Goal: Task Accomplishment & Management: Use online tool/utility

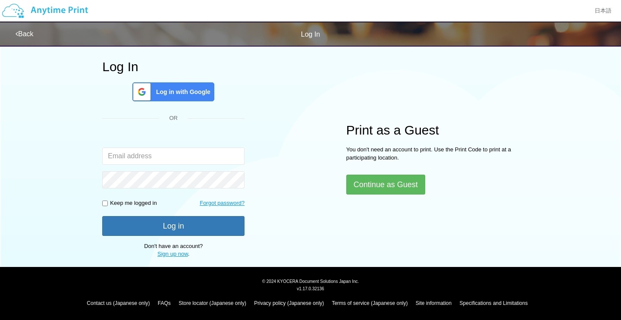
scroll to position [43, 0]
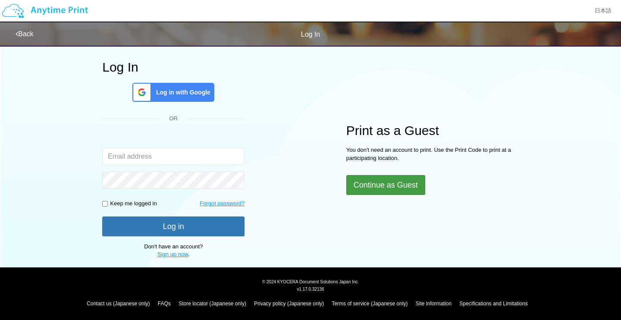
click at [397, 185] on button "Continue as Guest" at bounding box center [385, 185] width 79 height 20
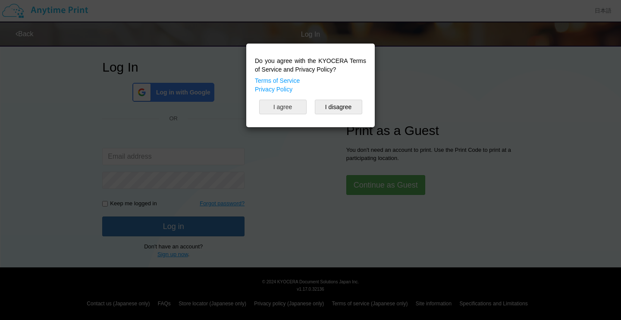
click at [285, 110] on button "I agree" at bounding box center [282, 107] width 47 height 15
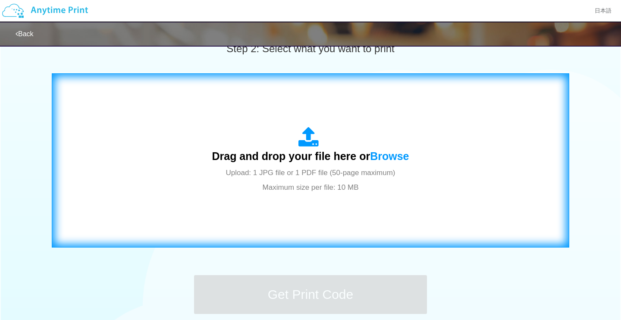
scroll to position [300, 0]
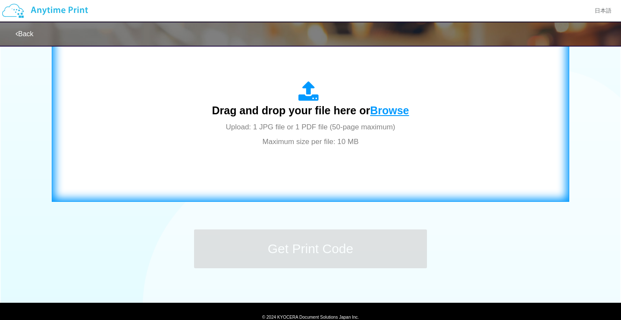
click at [399, 114] on span "Browse" at bounding box center [389, 110] width 39 height 12
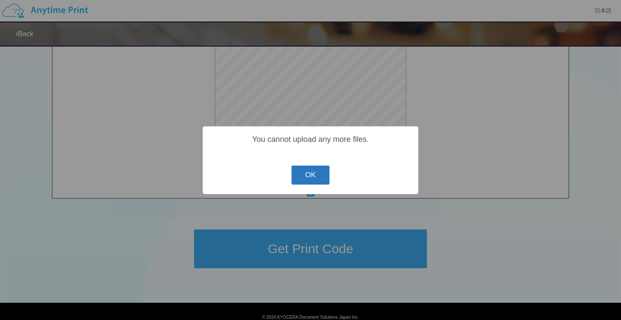
click at [308, 176] on button "OK" at bounding box center [311, 175] width 38 height 19
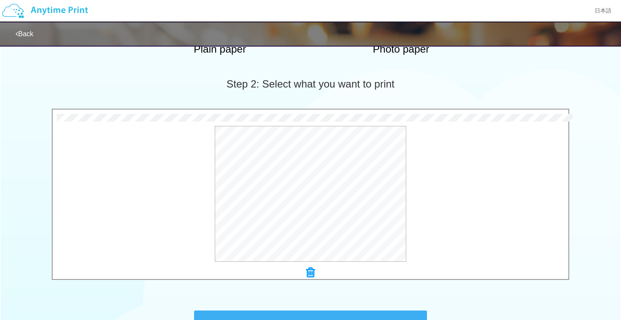
scroll to position [221, 0]
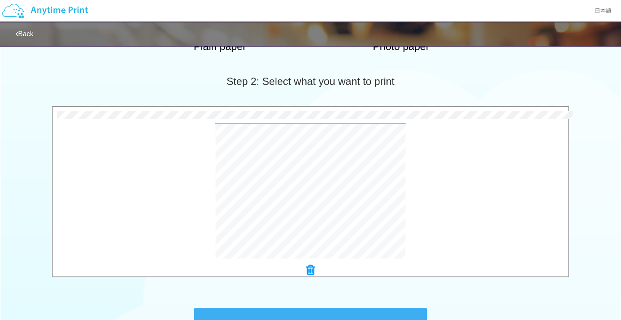
click at [315, 271] on div at bounding box center [311, 270] width 516 height 12
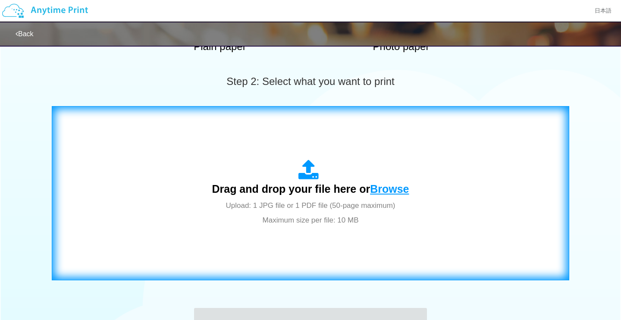
click at [390, 192] on span "Browse" at bounding box center [389, 189] width 39 height 12
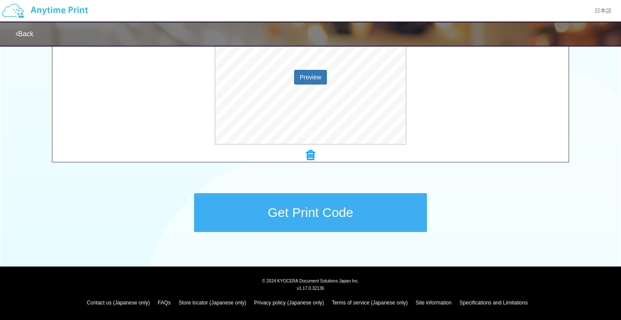
scroll to position [336, 0]
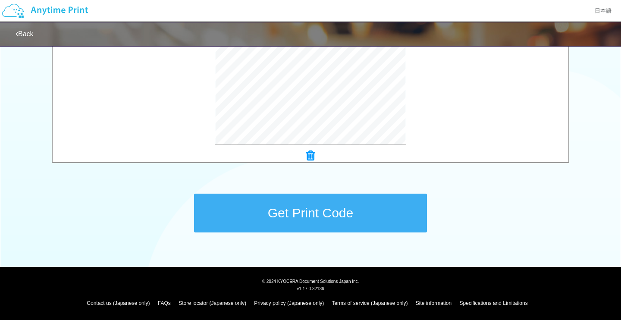
click at [329, 211] on button "Get Print Code" at bounding box center [310, 213] width 233 height 39
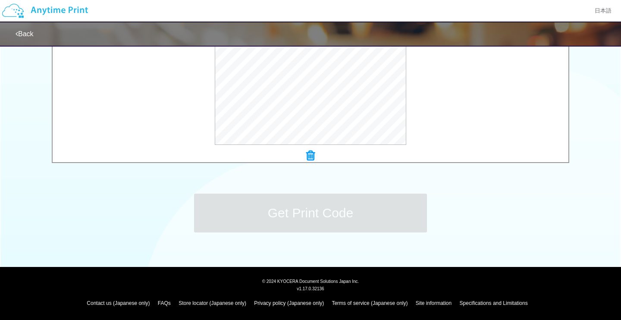
scroll to position [0, 0]
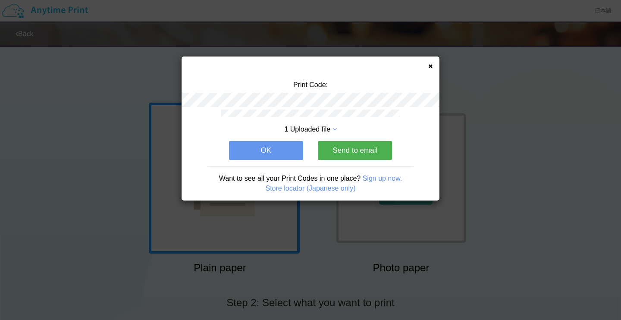
click at [268, 153] on button "OK" at bounding box center [266, 150] width 74 height 19
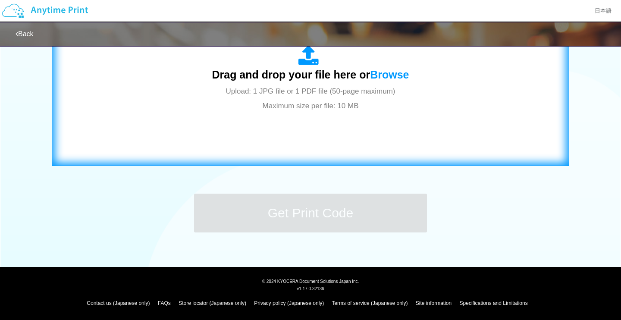
scroll to position [323, 0]
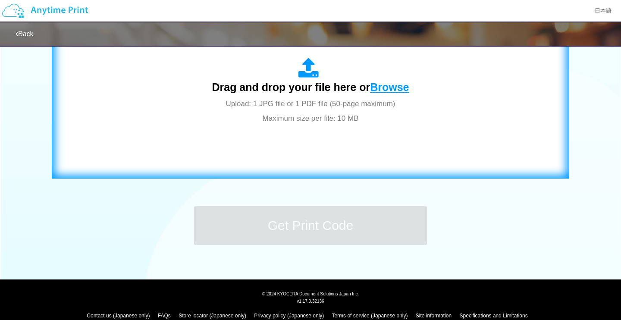
click at [403, 82] on span "Browse" at bounding box center [389, 87] width 39 height 12
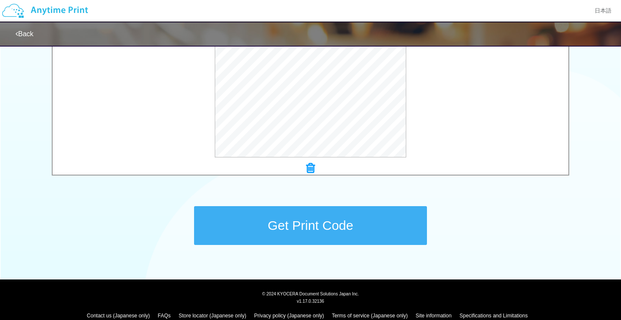
click at [313, 229] on button "Get Print Code" at bounding box center [310, 225] width 233 height 39
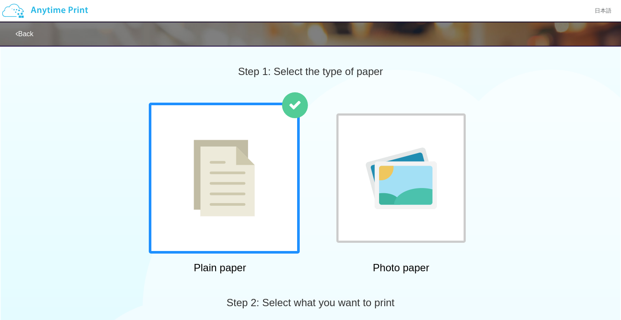
scroll to position [-8, 0]
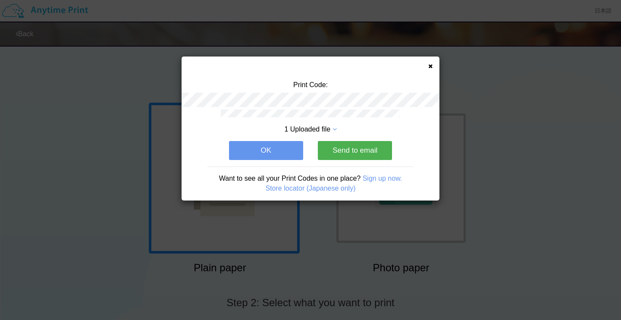
click at [284, 142] on button "OK" at bounding box center [266, 150] width 74 height 19
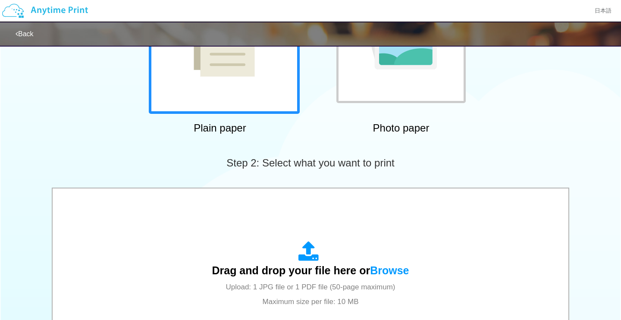
scroll to position [336, 0]
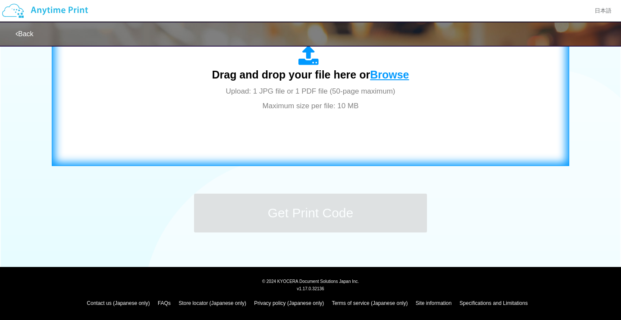
click at [393, 77] on span "Browse" at bounding box center [389, 75] width 39 height 12
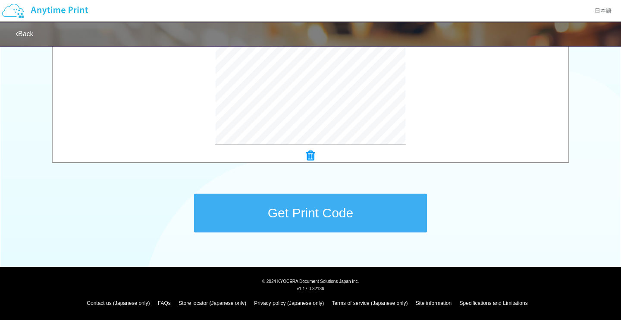
click at [324, 212] on button "Get Print Code" at bounding box center [310, 213] width 233 height 39
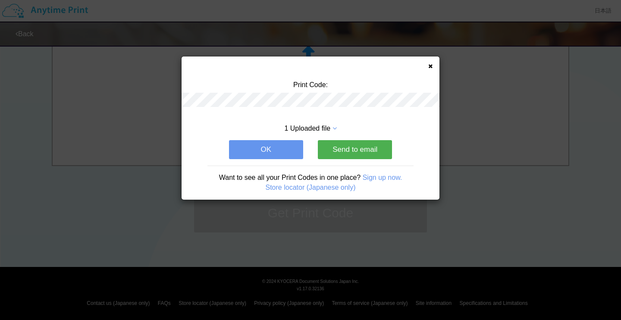
scroll to position [0, 0]
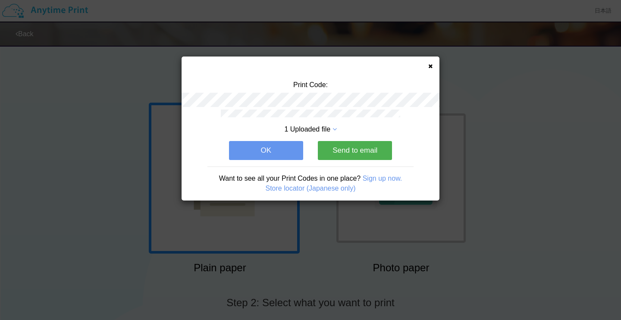
click at [261, 155] on button "OK" at bounding box center [266, 150] width 74 height 19
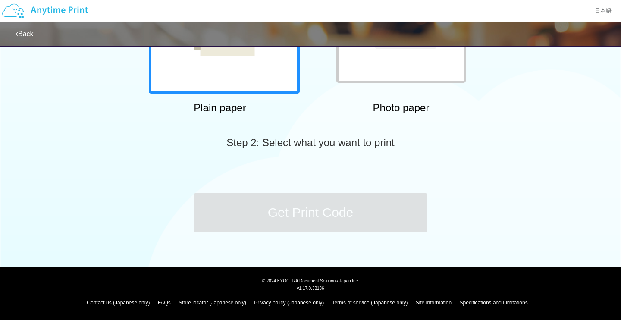
scroll to position [160, 0]
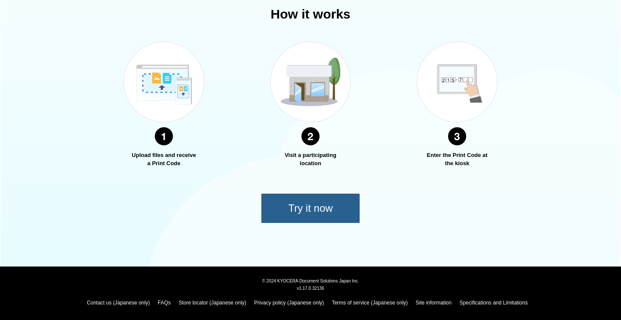
scroll to position [303, 0]
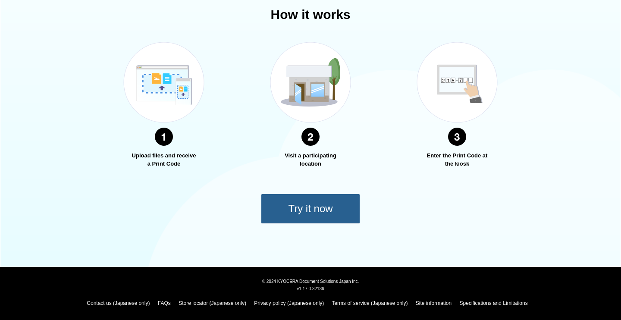
click at [308, 207] on button "Try it now" at bounding box center [310, 209] width 99 height 30
click at [322, 207] on button "Try it now" at bounding box center [310, 209] width 99 height 30
click at [316, 209] on button "Try it now" at bounding box center [310, 209] width 99 height 30
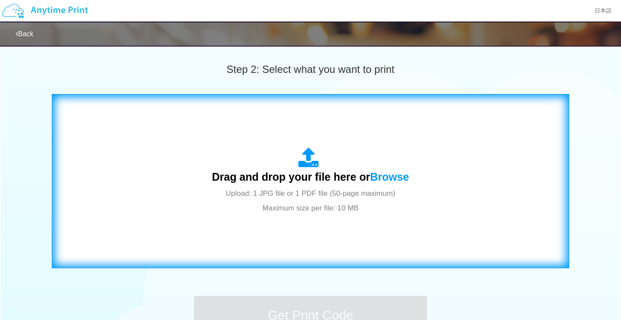
scroll to position [285, 0]
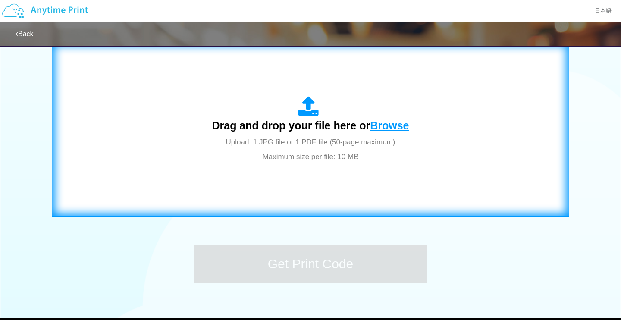
click at [393, 131] on span "Browse" at bounding box center [389, 126] width 39 height 12
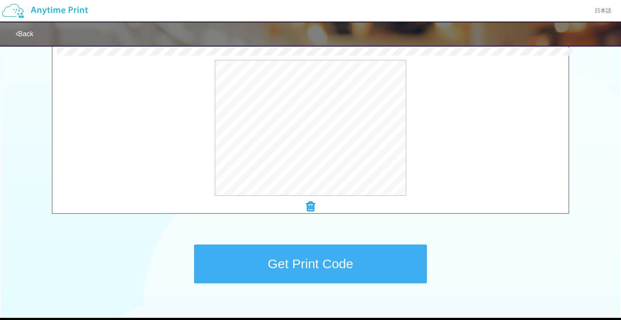
click at [310, 271] on button "Get Print Code" at bounding box center [310, 264] width 233 height 39
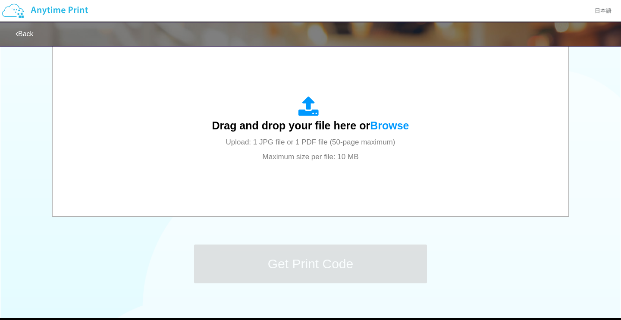
scroll to position [0, 0]
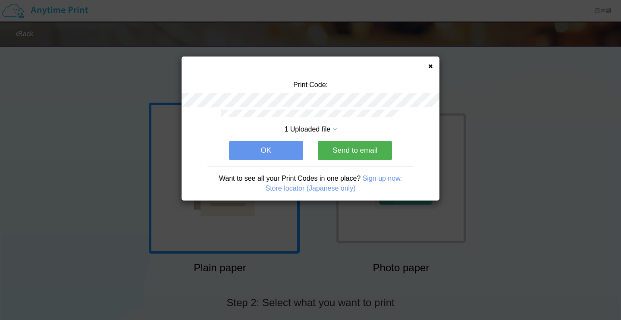
click at [278, 151] on button "OK" at bounding box center [266, 150] width 74 height 19
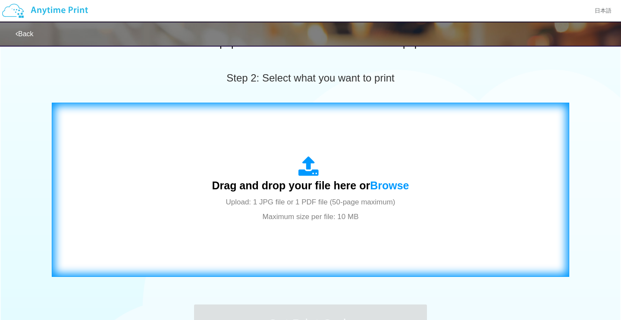
scroll to position [242, 0]
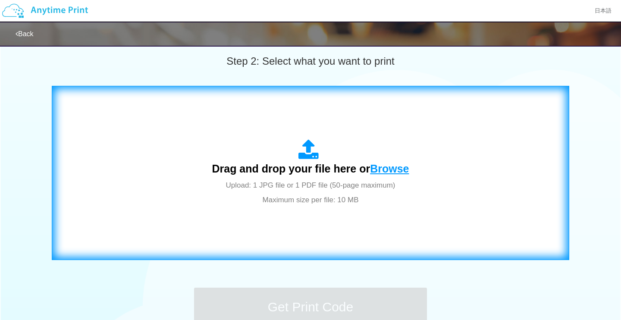
click at [378, 171] on span "Browse" at bounding box center [389, 169] width 39 height 12
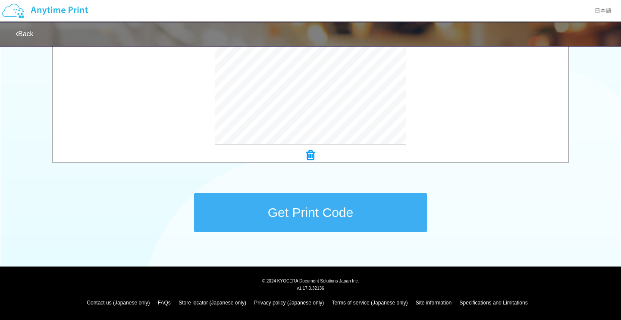
scroll to position [336, 0]
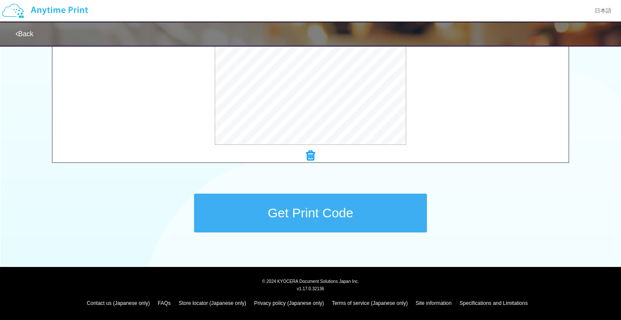
click at [307, 216] on button "Get Print Code" at bounding box center [310, 213] width 233 height 39
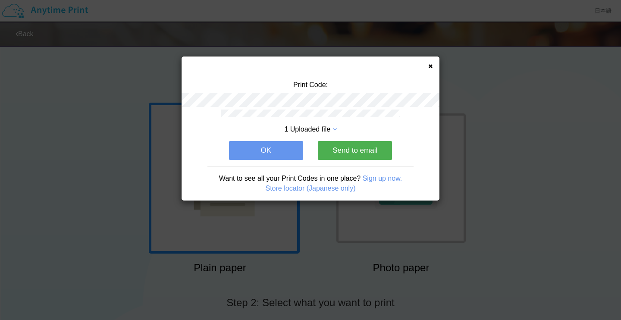
click at [253, 147] on button "OK" at bounding box center [266, 150] width 74 height 19
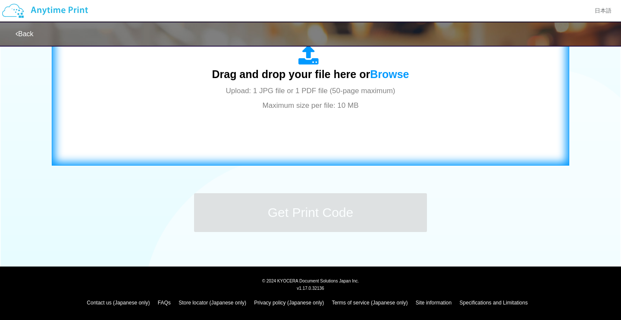
scroll to position [336, 0]
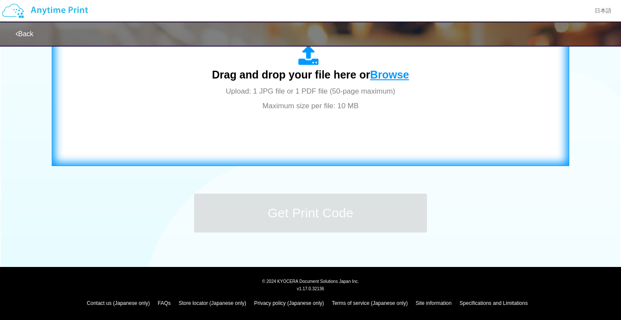
click at [399, 79] on span "Browse" at bounding box center [389, 75] width 39 height 12
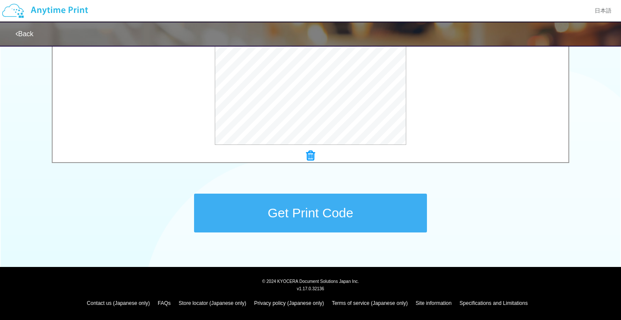
click at [330, 214] on button "Get Print Code" at bounding box center [310, 213] width 233 height 39
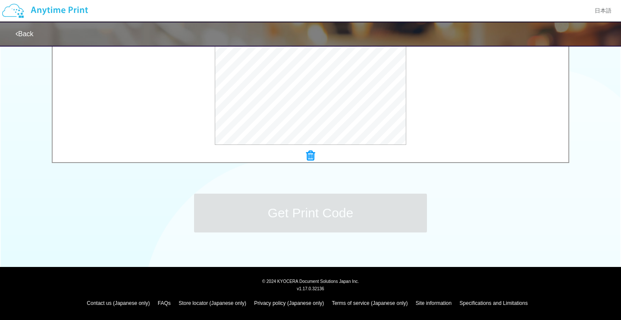
scroll to position [0, 0]
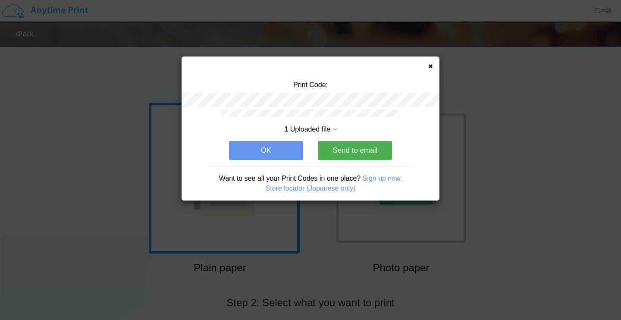
click at [260, 144] on button "OK" at bounding box center [266, 150] width 74 height 19
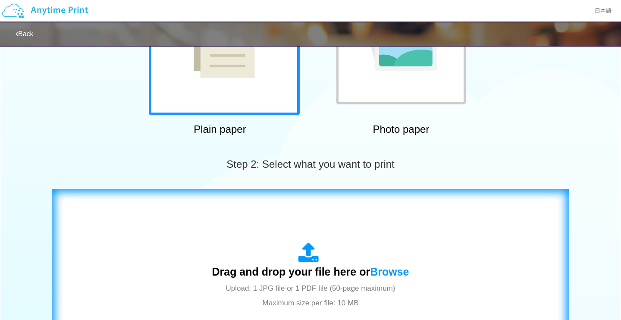
scroll to position [199, 0]
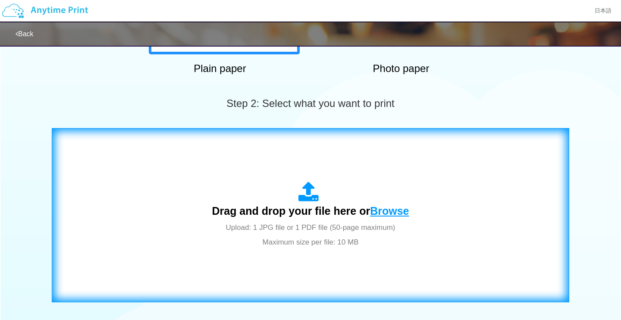
click at [383, 211] on span "Browse" at bounding box center [389, 211] width 39 height 12
click at [395, 208] on span "Browse" at bounding box center [389, 211] width 39 height 12
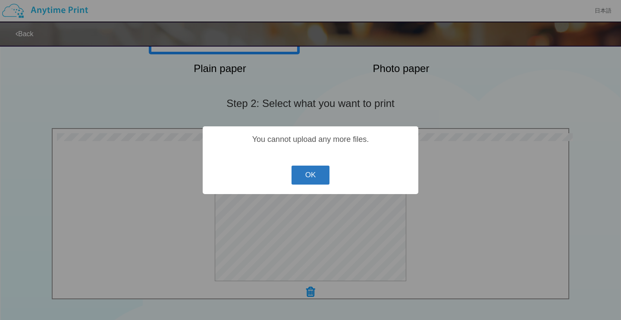
click at [323, 173] on button "OK" at bounding box center [311, 175] width 38 height 19
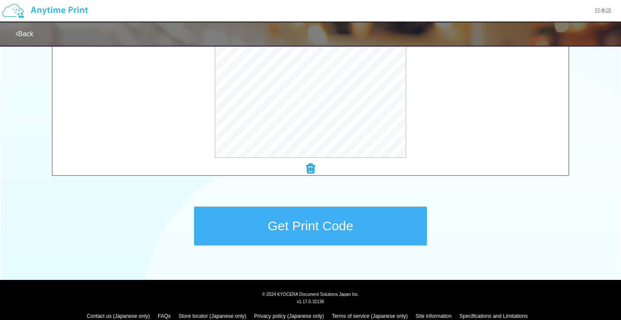
scroll to position [321, 0]
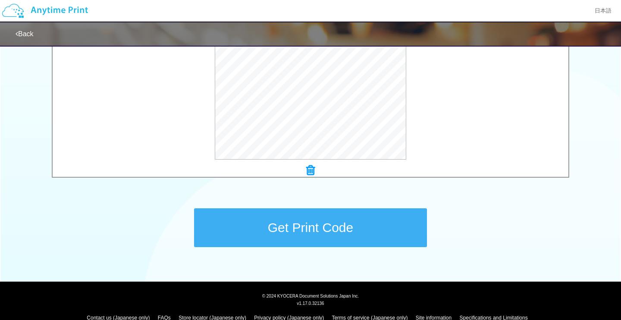
click at [312, 170] on icon at bounding box center [310, 170] width 9 height 11
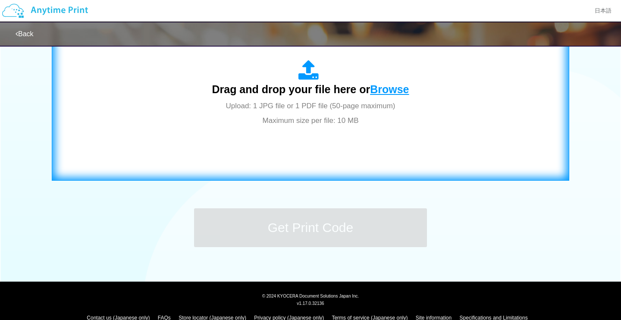
click at [392, 92] on span "Browse" at bounding box center [389, 89] width 39 height 12
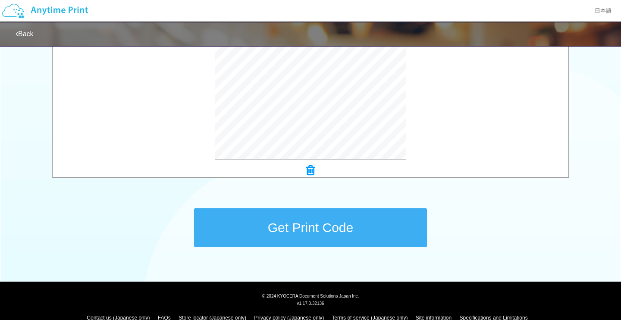
click at [330, 224] on button "Get Print Code" at bounding box center [310, 227] width 233 height 39
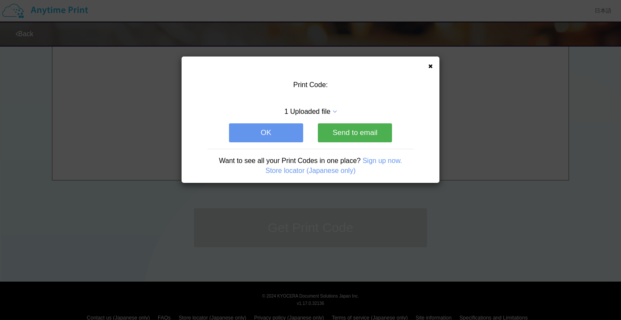
scroll to position [0, 0]
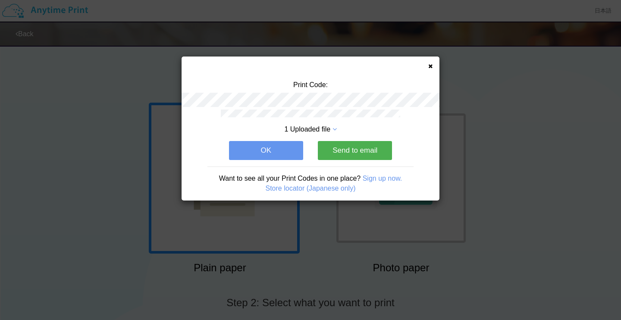
click at [267, 157] on button "OK" at bounding box center [266, 150] width 74 height 19
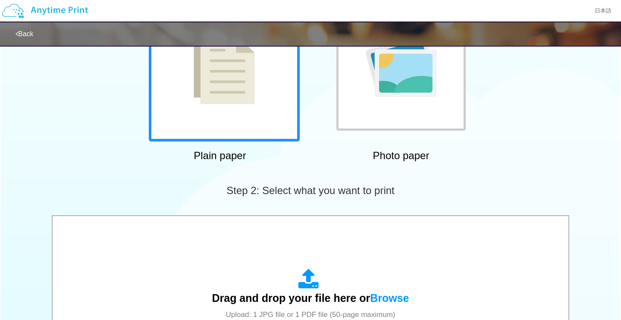
scroll to position [233, 0]
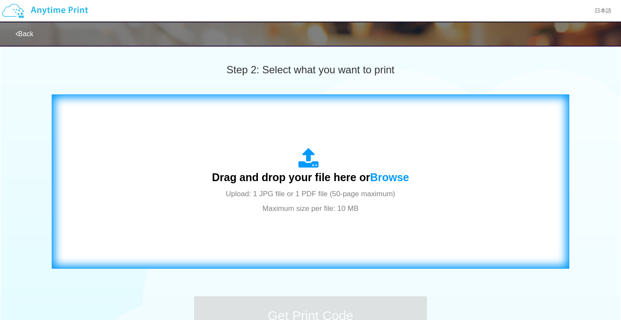
click at [380, 184] on div "Drag and drop your file here or Browse Upload: 1 JPG file or 1 PDF file (50-pag…" at bounding box center [310, 181] width 197 height 67
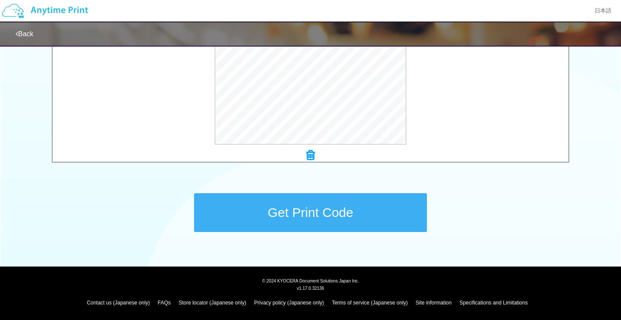
scroll to position [336, 0]
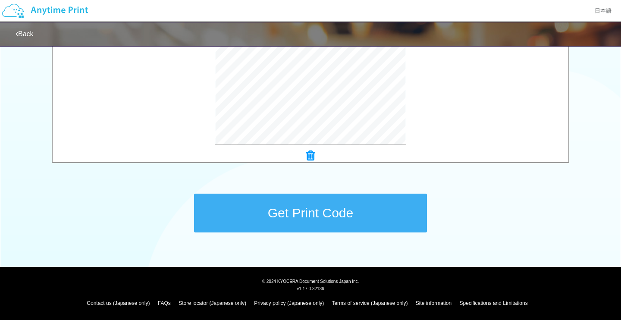
click at [330, 220] on button "Get Print Code" at bounding box center [310, 213] width 233 height 39
